Goal: Task Accomplishment & Management: Manage account settings

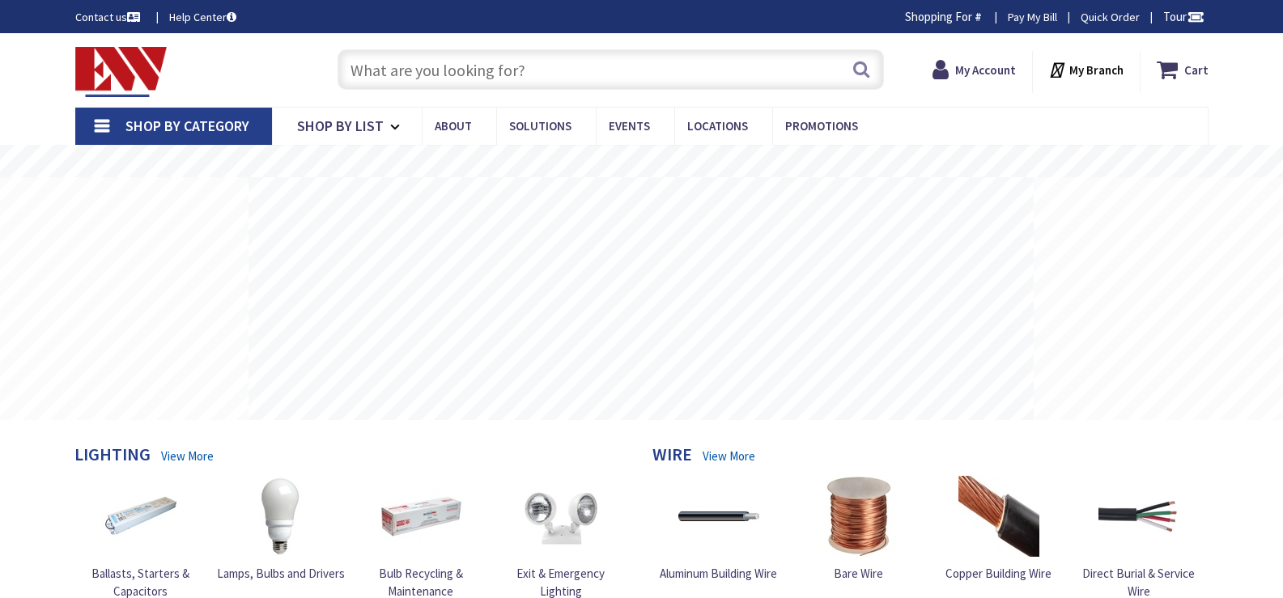
type input "[GEOGRAPHIC_DATA], [GEOGRAPHIC_DATA][STREET_ADDRESS][GEOGRAPHIC_DATA]"
click at [975, 74] on strong "My Account" at bounding box center [985, 69] width 61 height 15
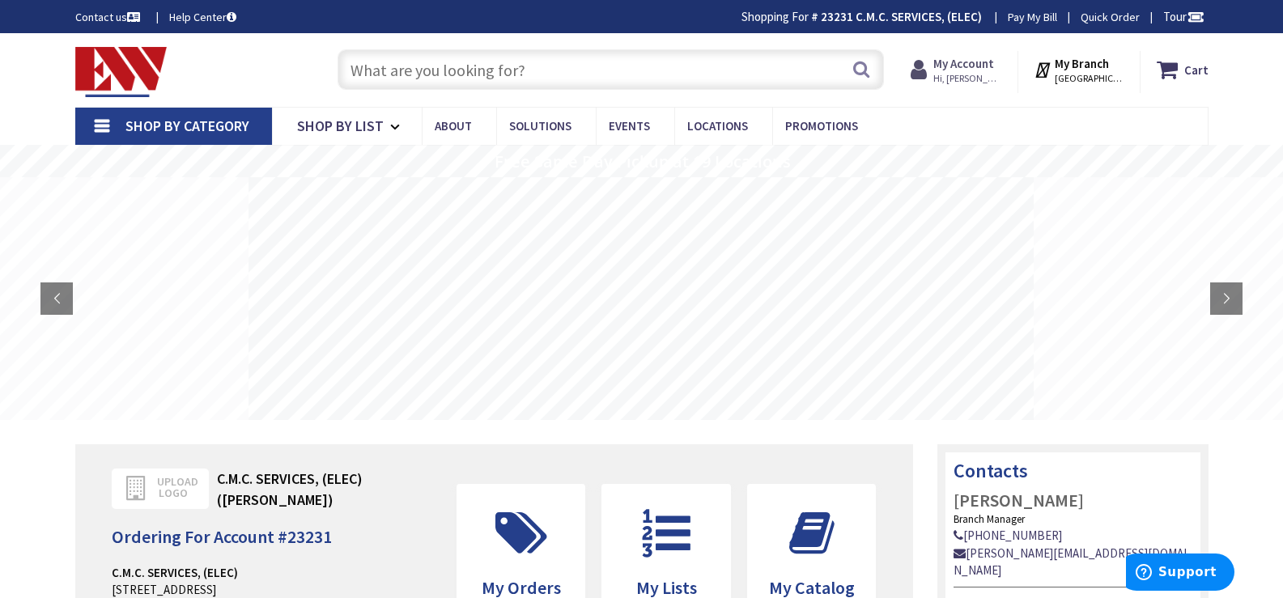
click at [975, 61] on strong "My Account" at bounding box center [963, 63] width 61 height 15
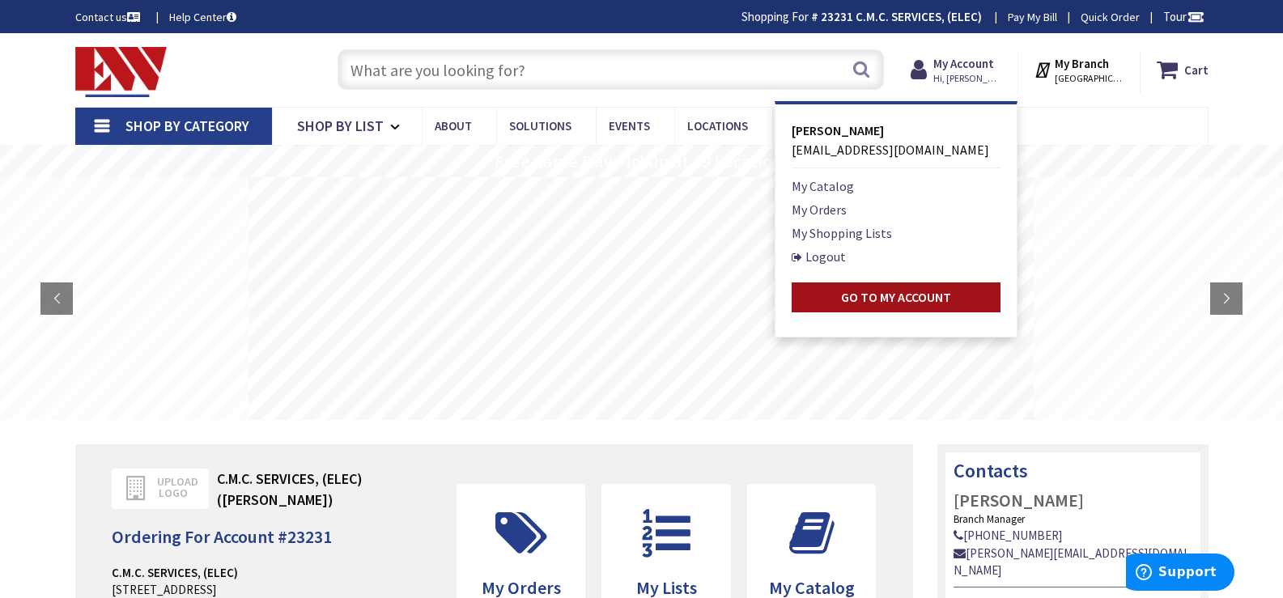
click at [890, 294] on strong "Go to My Account" at bounding box center [896, 297] width 110 height 16
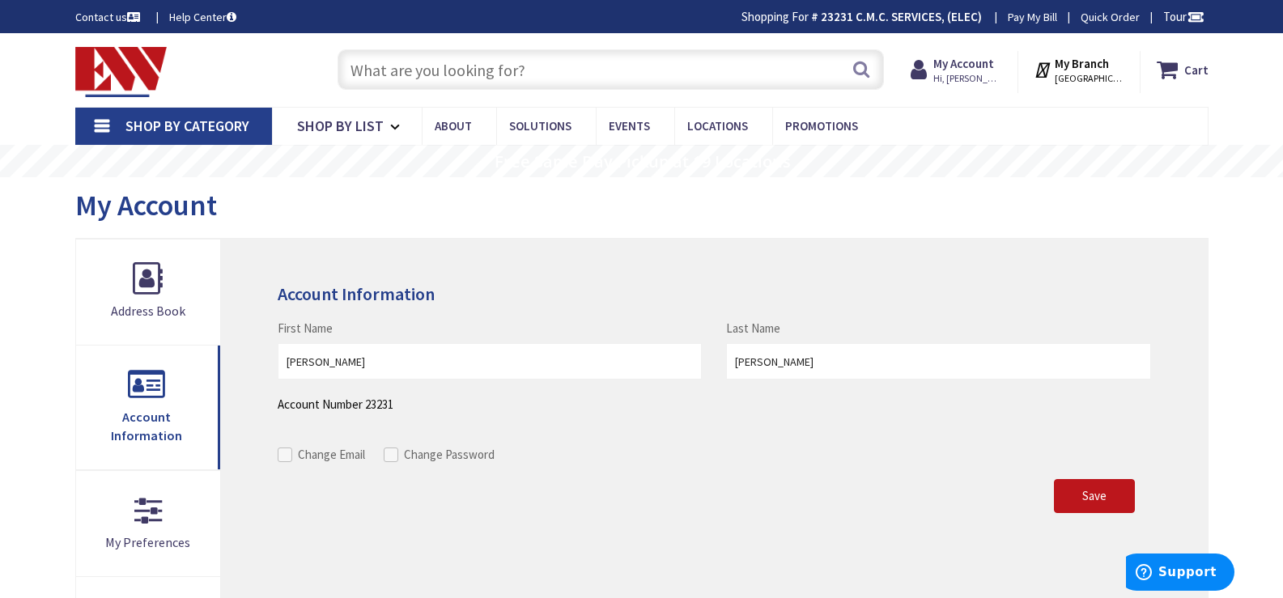
click at [1030, 18] on link "Pay My Bill" at bounding box center [1032, 17] width 49 height 16
